Goal: Task Accomplishment & Management: Manage account settings

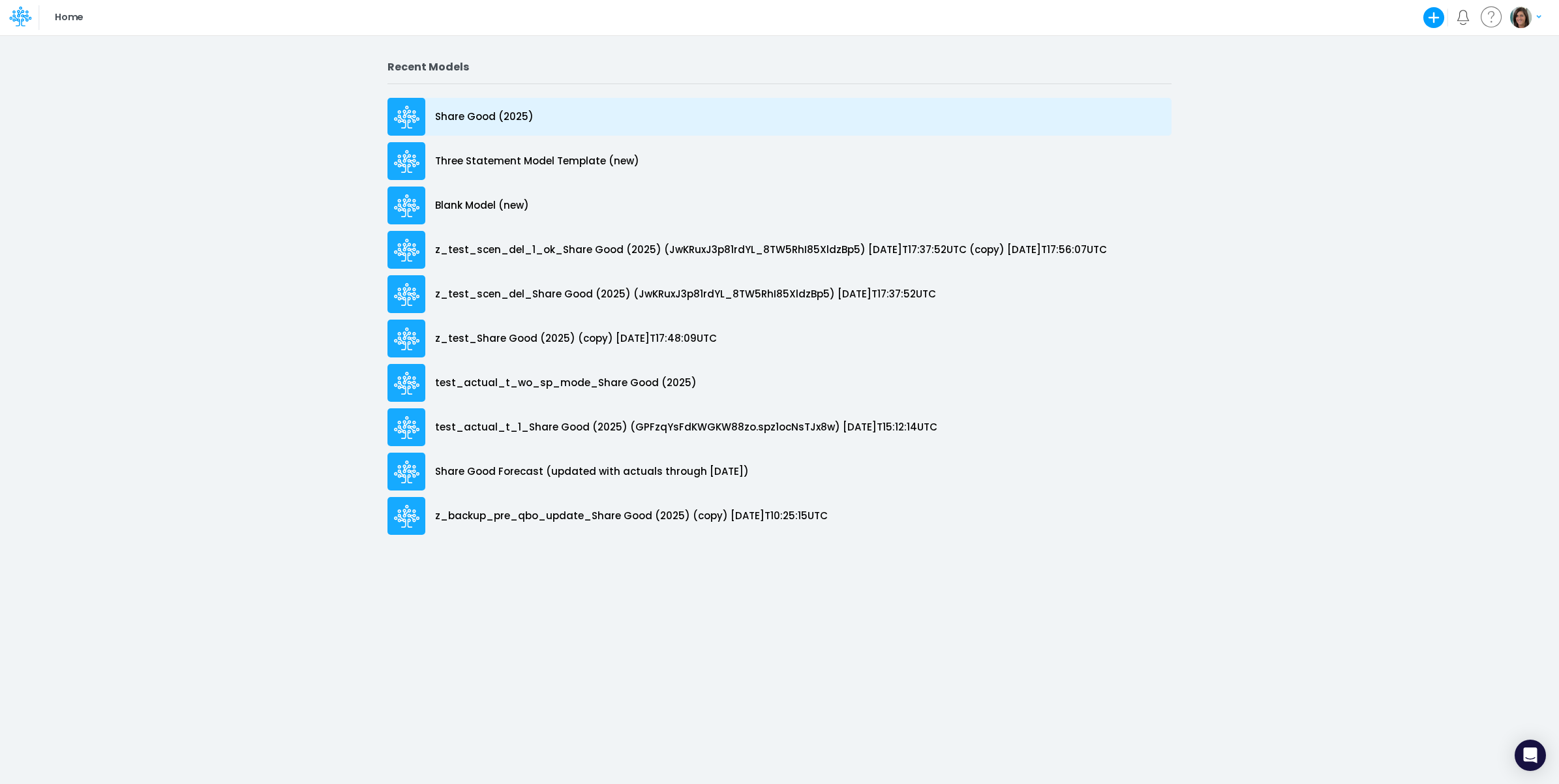
click at [595, 115] on div "Share Good (2025)" at bounding box center [779, 116] width 784 height 38
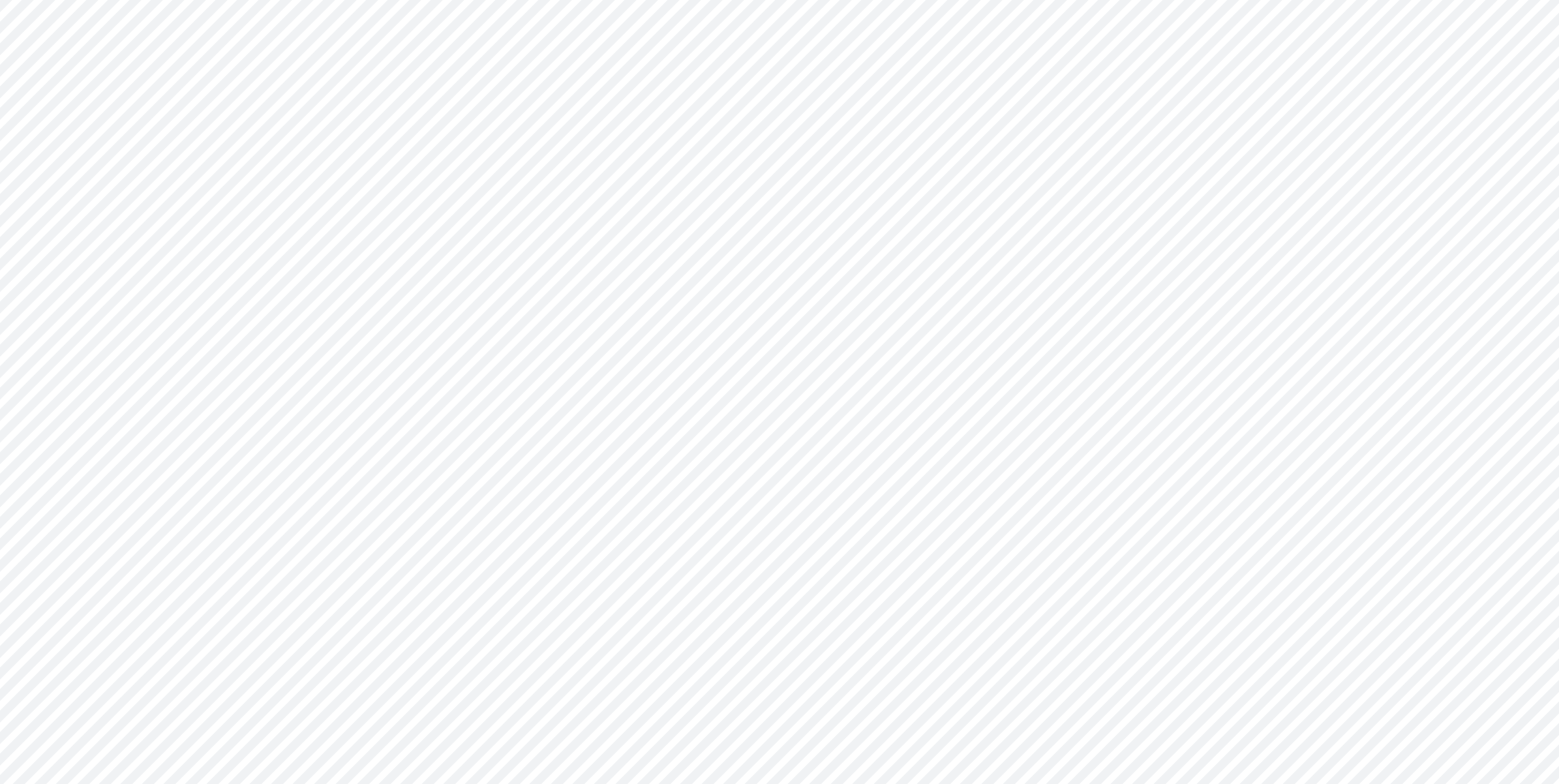
type input "Cash Flow Projections | Actuals through Dec-24 vs 2024 Budget"
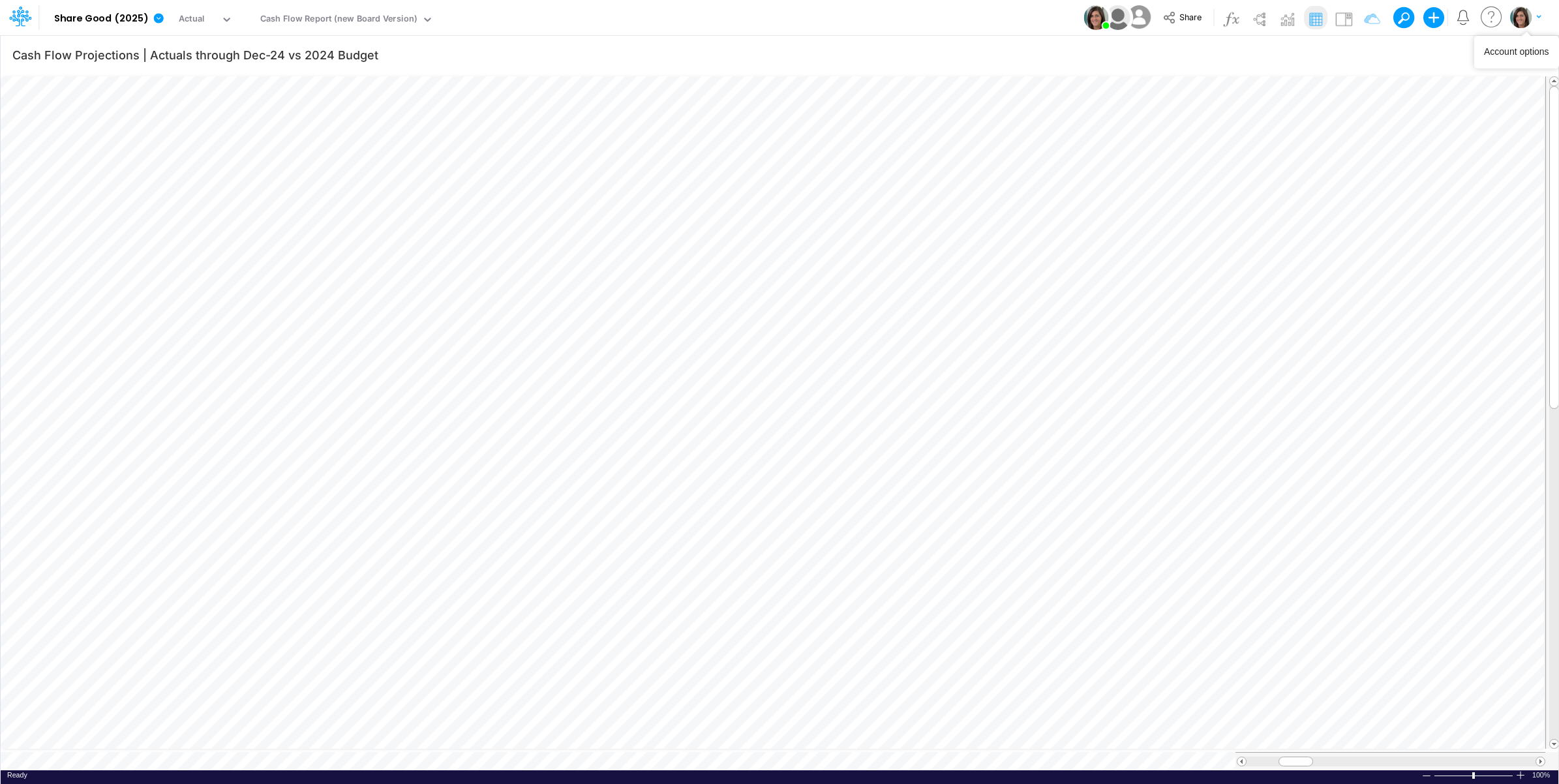
click at [1527, 13] on img "button" at bounding box center [1521, 17] width 21 height 21
click at [1458, 77] on button "Log out" at bounding box center [1473, 76] width 140 height 20
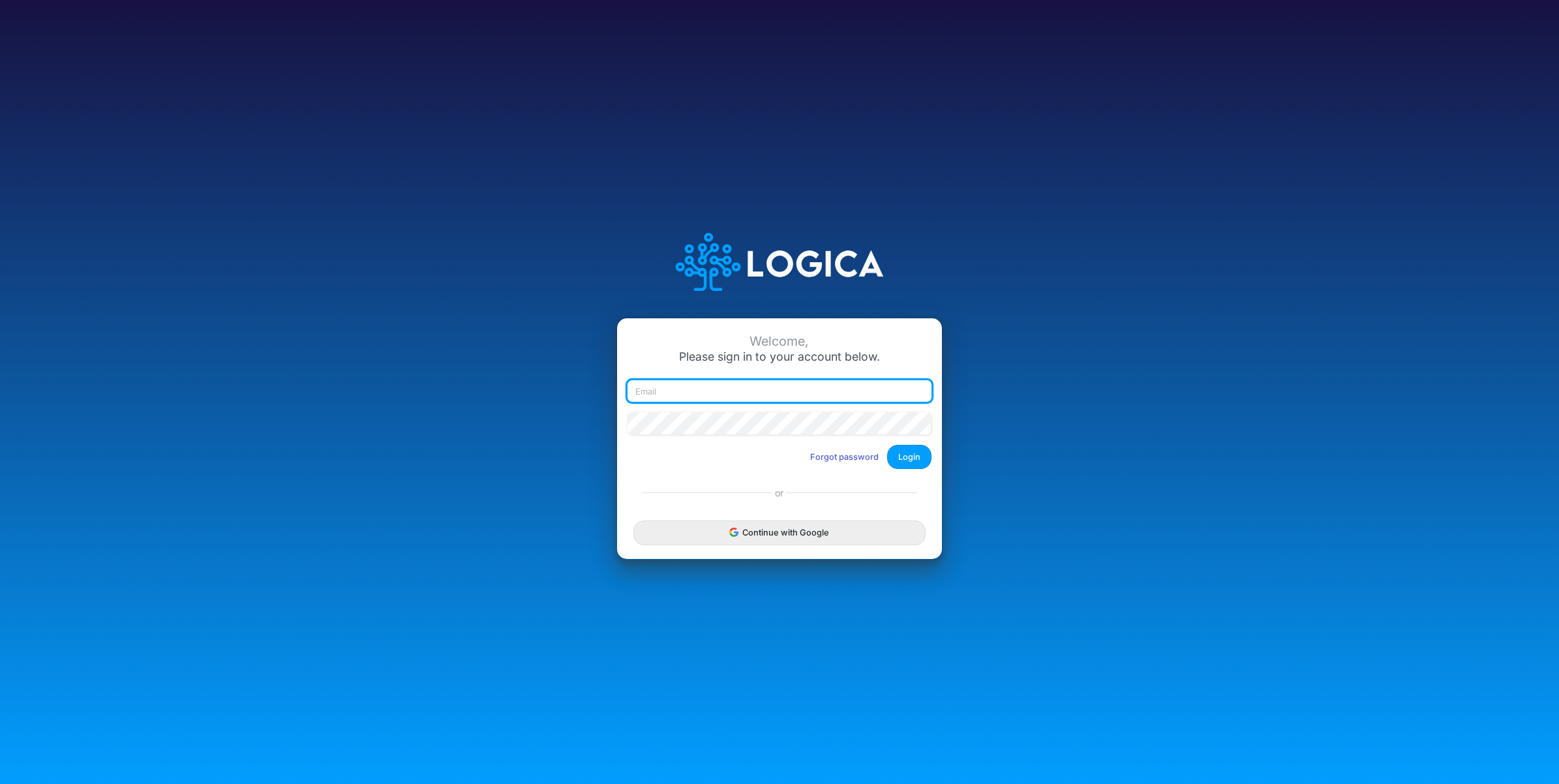
type input "[PERSON_NAME][EMAIL_ADDRESS][PERSON_NAME][DOMAIN_NAME]"
drag, startPoint x: 700, startPoint y: 392, endPoint x: 1064, endPoint y: 389, distance: 364.0
click at [1064, 389] on div "Welcome, Please sign in to your account below. [PERSON_NAME][EMAIL_ADDRESS][PER…" at bounding box center [779, 392] width 1040 height 372
type input "[PERSON_NAME][EMAIL_ADDRESS][PERSON_NAME][DOMAIN_NAME]"
click at [921, 454] on button "Login" at bounding box center [909, 456] width 44 height 24
